Goal: Task Accomplishment & Management: Manage account settings

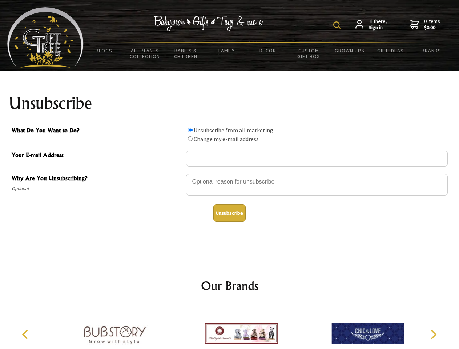
click at [338, 25] on img at bounding box center [336, 24] width 7 height 7
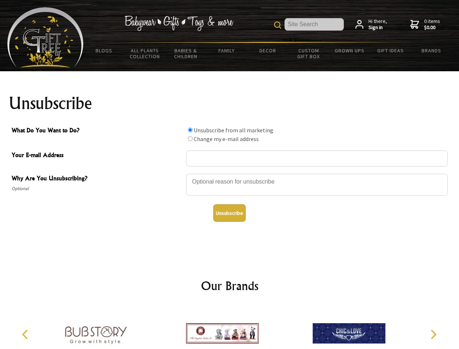
click at [230, 173] on div at bounding box center [317, 185] width 262 height 25
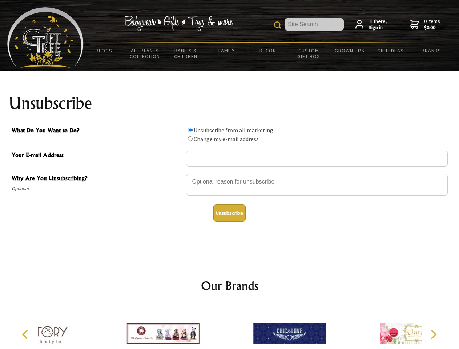
click at [190, 130] on input "What Do You Want to Do?" at bounding box center [190, 130] width 5 height 5
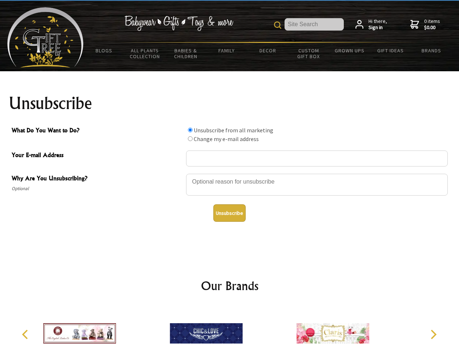
click at [190, 139] on input "What Do You Want to Do?" at bounding box center [190, 138] width 5 height 5
radio input "true"
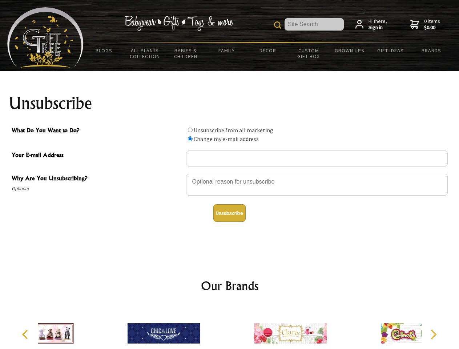
click at [229, 213] on button "Unsubscribe" at bounding box center [229, 212] width 32 height 17
click at [230, 328] on div at bounding box center [290, 334] width 127 height 57
click at [26, 335] on icon "Previous" at bounding box center [25, 334] width 9 height 9
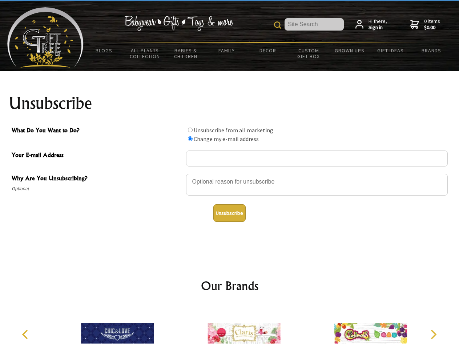
click at [433, 335] on icon "Next" at bounding box center [432, 334] width 9 height 9
